Goal: Information Seeking & Learning: Learn about a topic

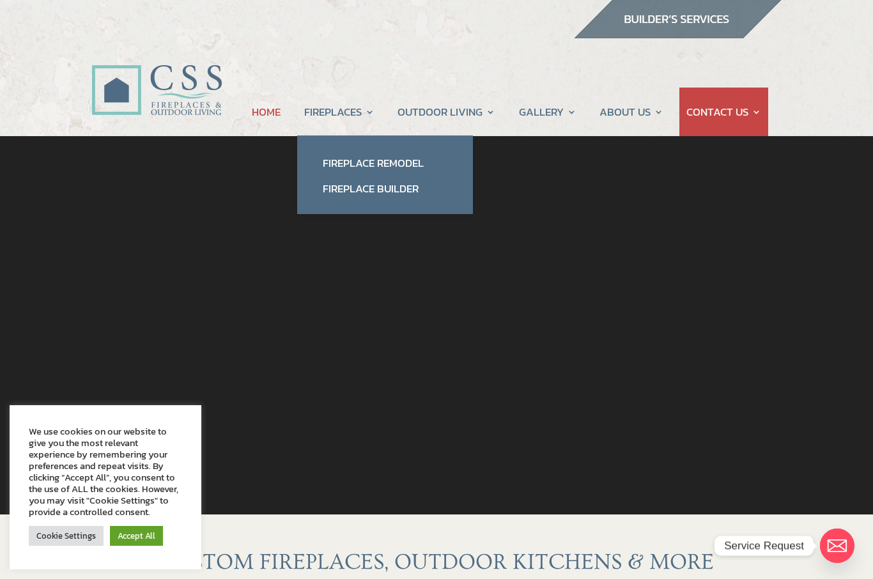
click at [365, 184] on link "Fireplace Builder" at bounding box center [385, 189] width 150 height 26
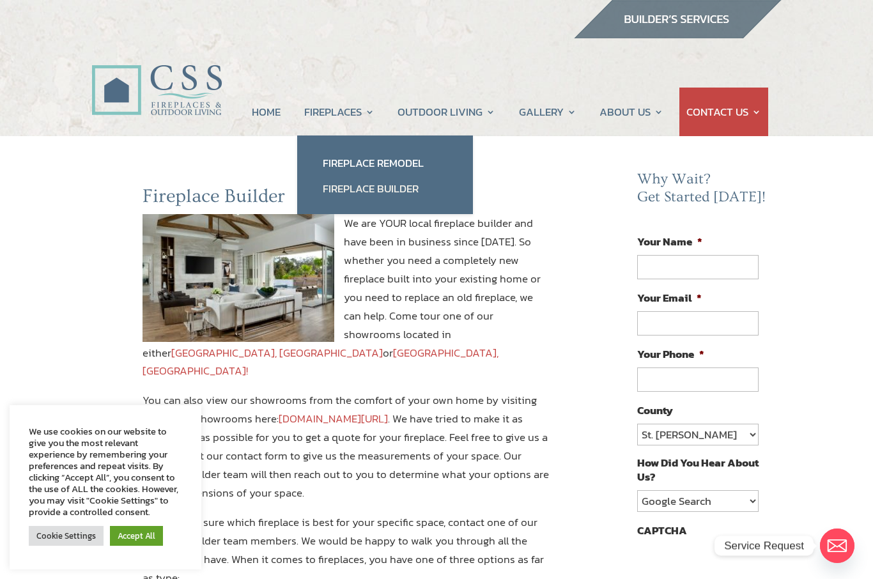
click at [348, 158] on link "Fireplace Remodel" at bounding box center [385, 163] width 150 height 26
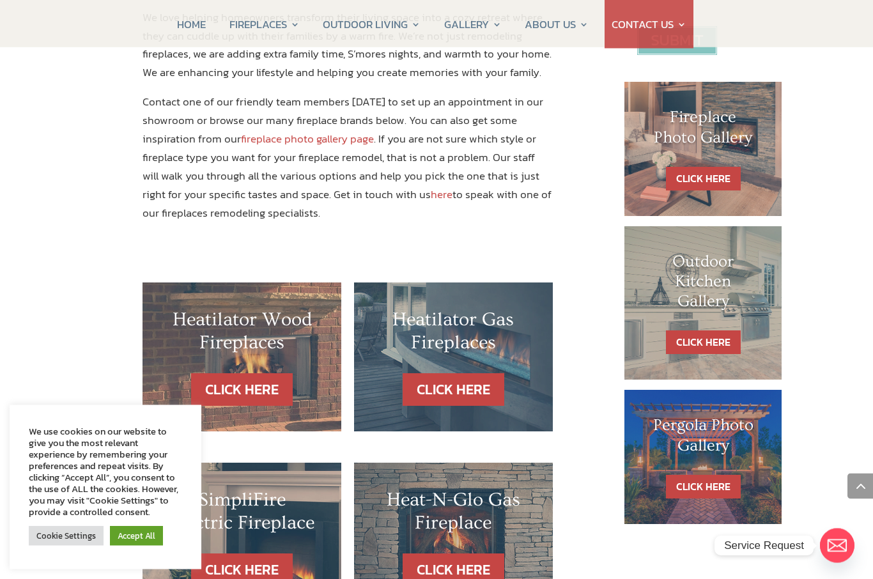
scroll to position [588, 0]
click at [444, 373] on link "CLICK HERE" at bounding box center [454, 389] width 102 height 33
click at [422, 308] on h2 "Heatilator Gas Fireplaces" at bounding box center [454, 334] width 148 height 52
click at [463, 373] on link "CLICK HERE" at bounding box center [454, 389] width 102 height 33
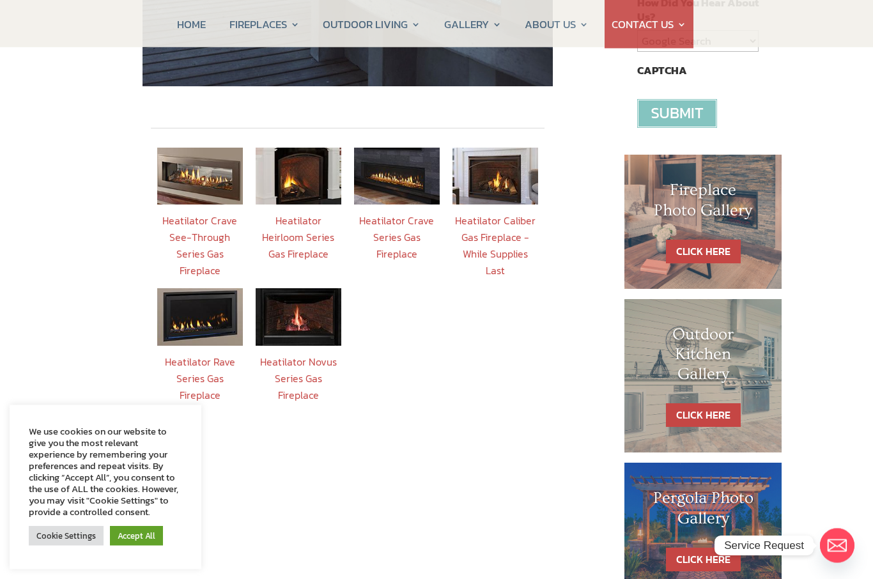
scroll to position [460, 0]
click at [297, 217] on link "Heatilator Heirloom Series Gas Fireplace" at bounding box center [298, 237] width 72 height 49
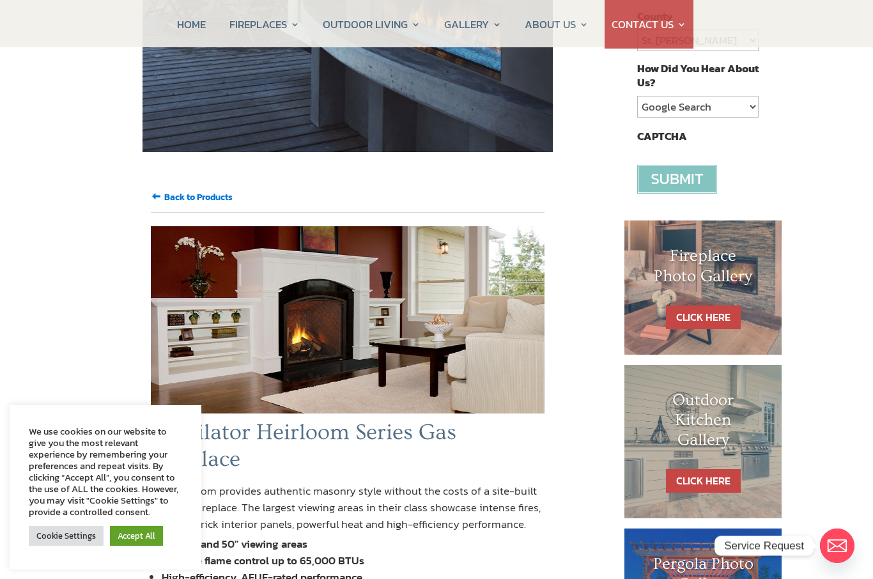
scroll to position [388, 0]
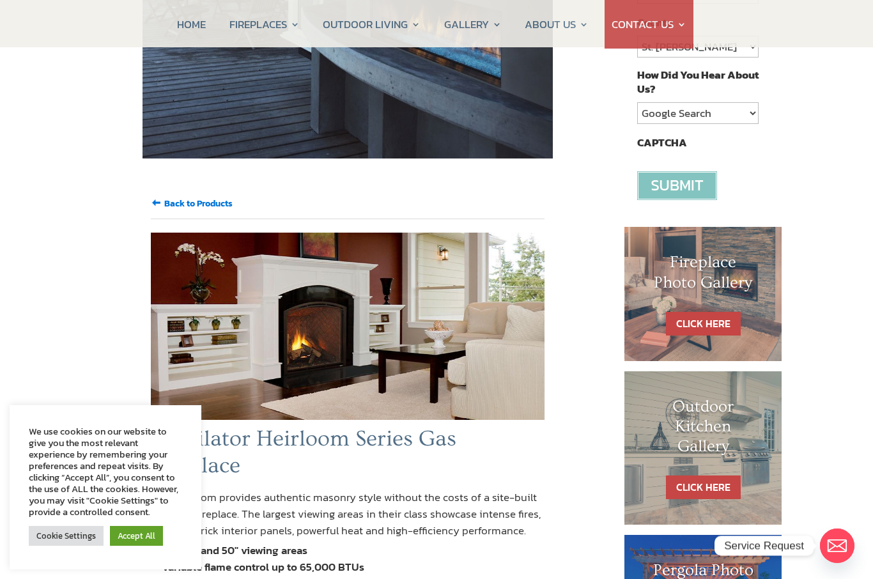
click at [711, 312] on link "CLICK HERE" at bounding box center [703, 324] width 75 height 24
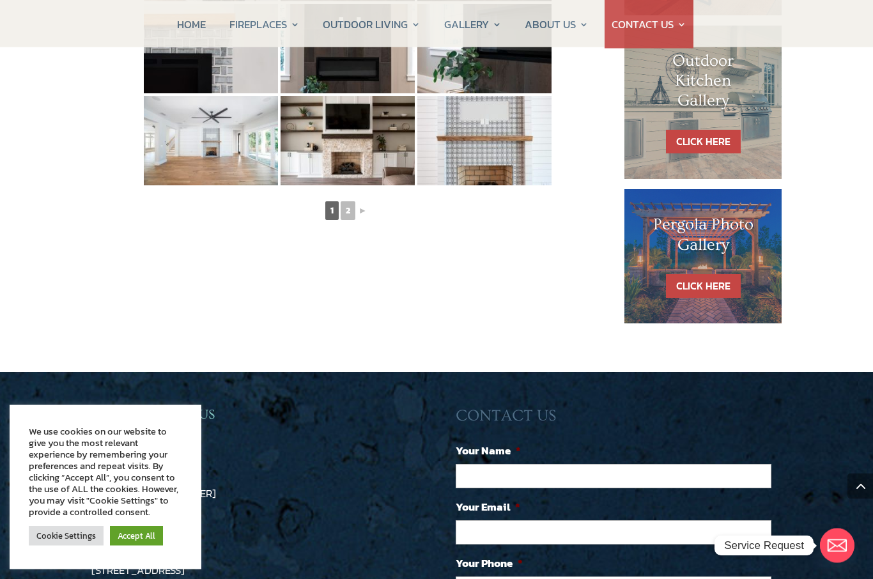
scroll to position [787, 0]
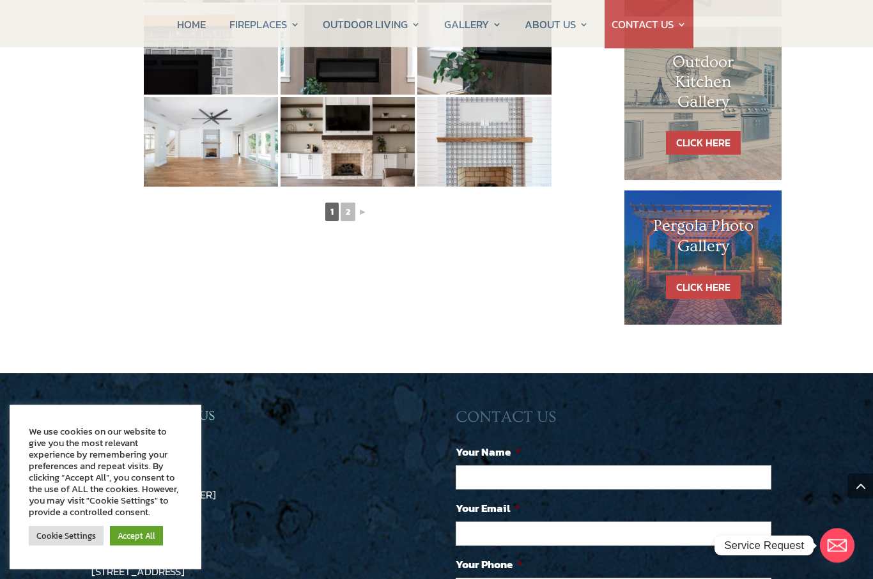
click at [353, 210] on link "2" at bounding box center [348, 212] width 15 height 19
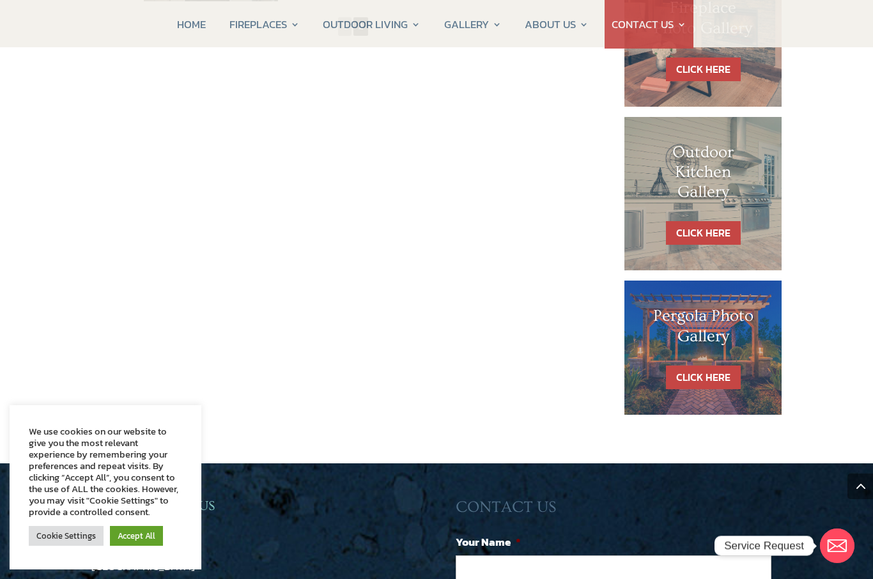
scroll to position [688, 0]
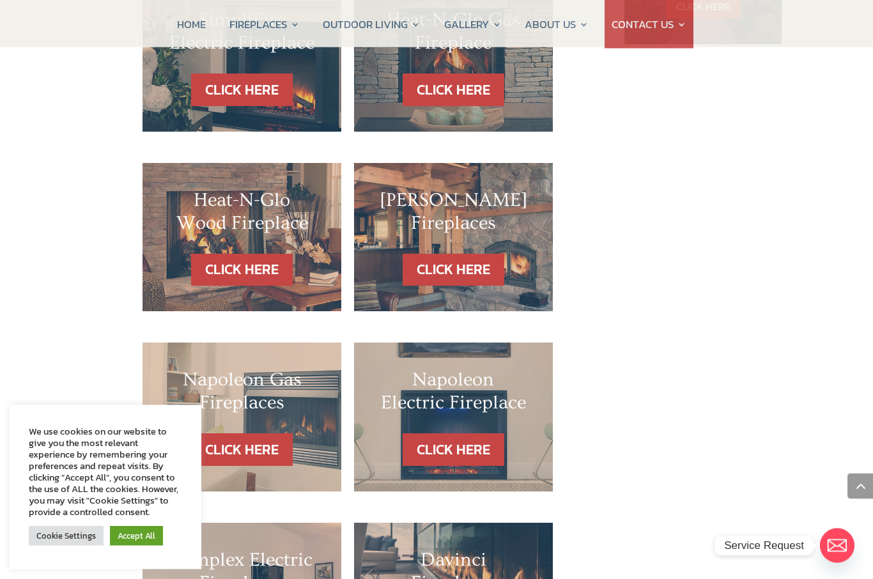
scroll to position [1068, 0]
click at [261, 433] on link "CLICK HERE" at bounding box center [242, 449] width 102 height 33
click at [271, 433] on link "CLICK HERE" at bounding box center [242, 449] width 102 height 33
